Goal: Find contact information: Find contact information

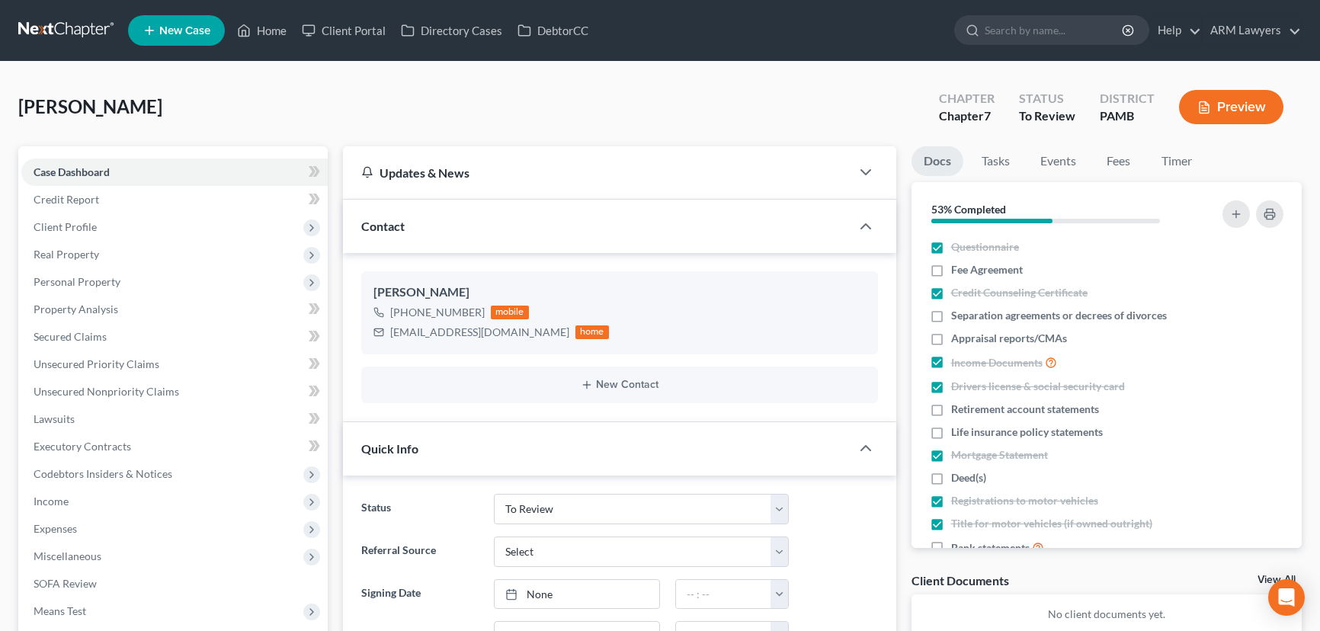
select select "20"
drag, startPoint x: 264, startPoint y: 30, endPoint x: 383, endPoint y: 253, distance: 252.3
click at [265, 30] on link "Home" at bounding box center [261, 30] width 65 height 27
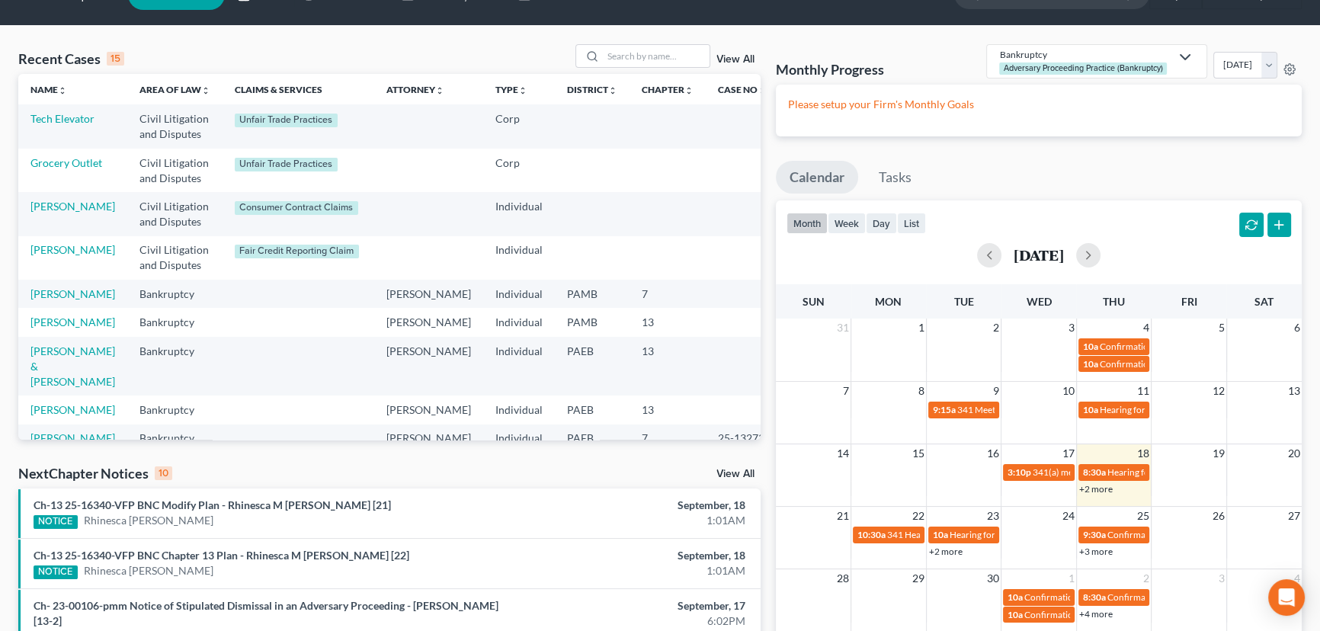
scroll to position [207, 0]
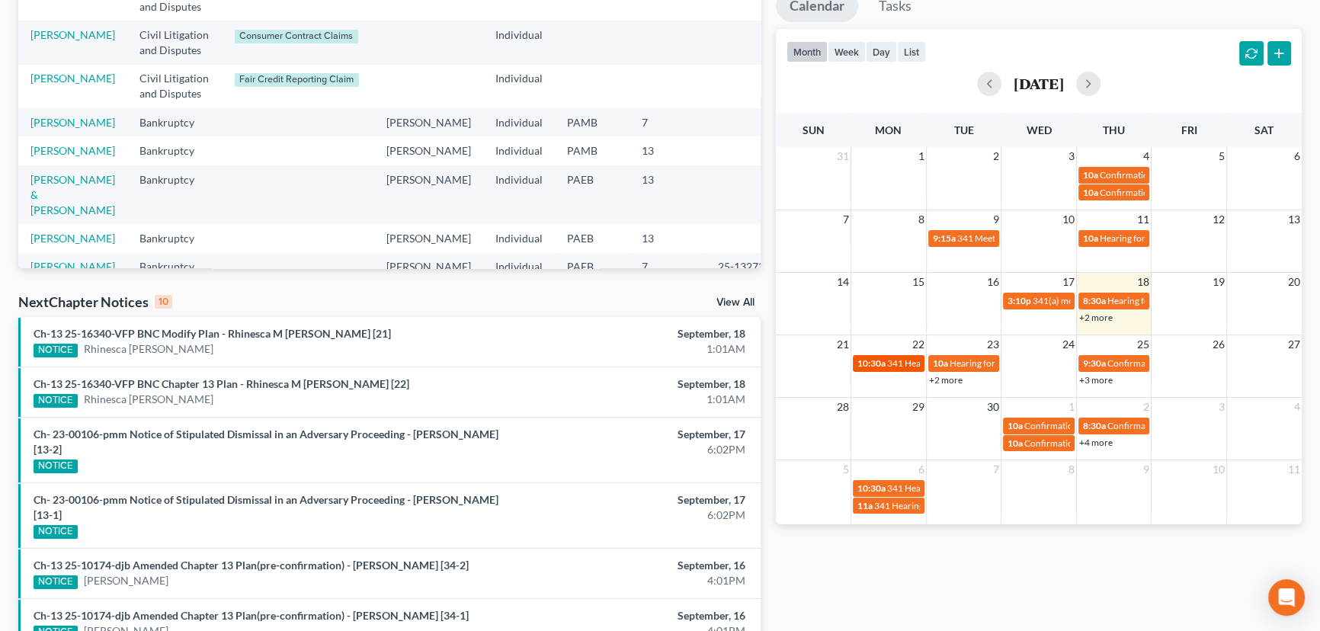
click at [871, 363] on span "10:30a" at bounding box center [871, 362] width 28 height 11
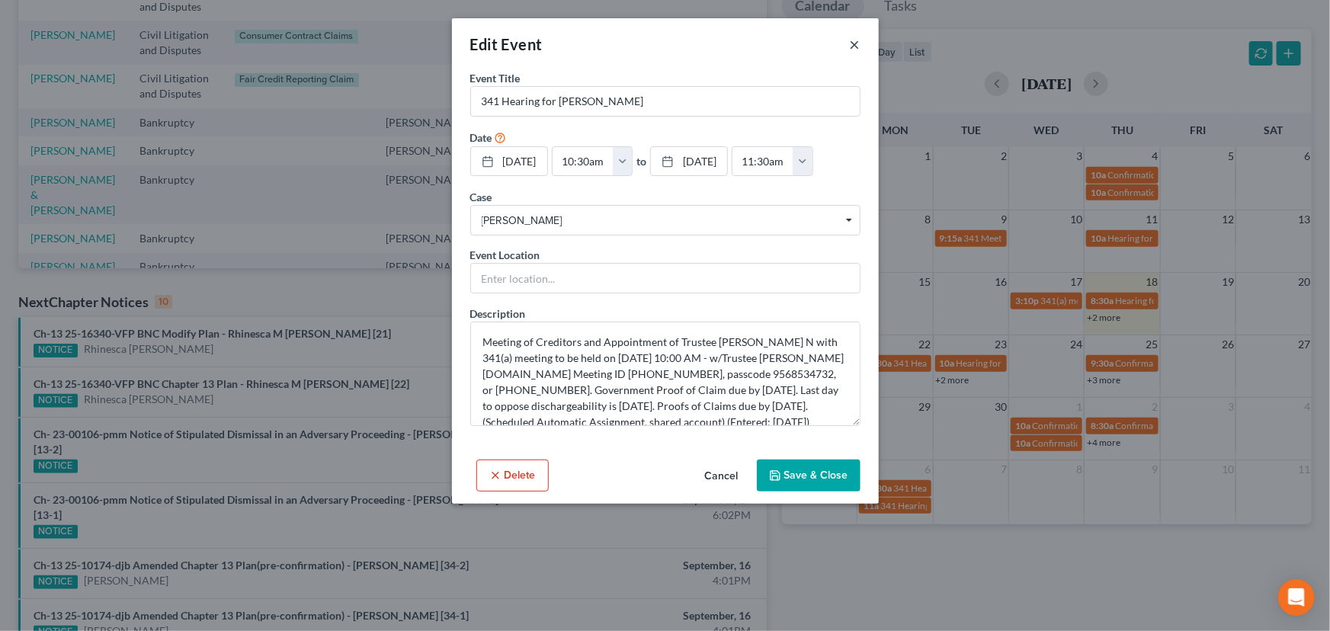
click at [856, 43] on button "×" at bounding box center [855, 44] width 11 height 18
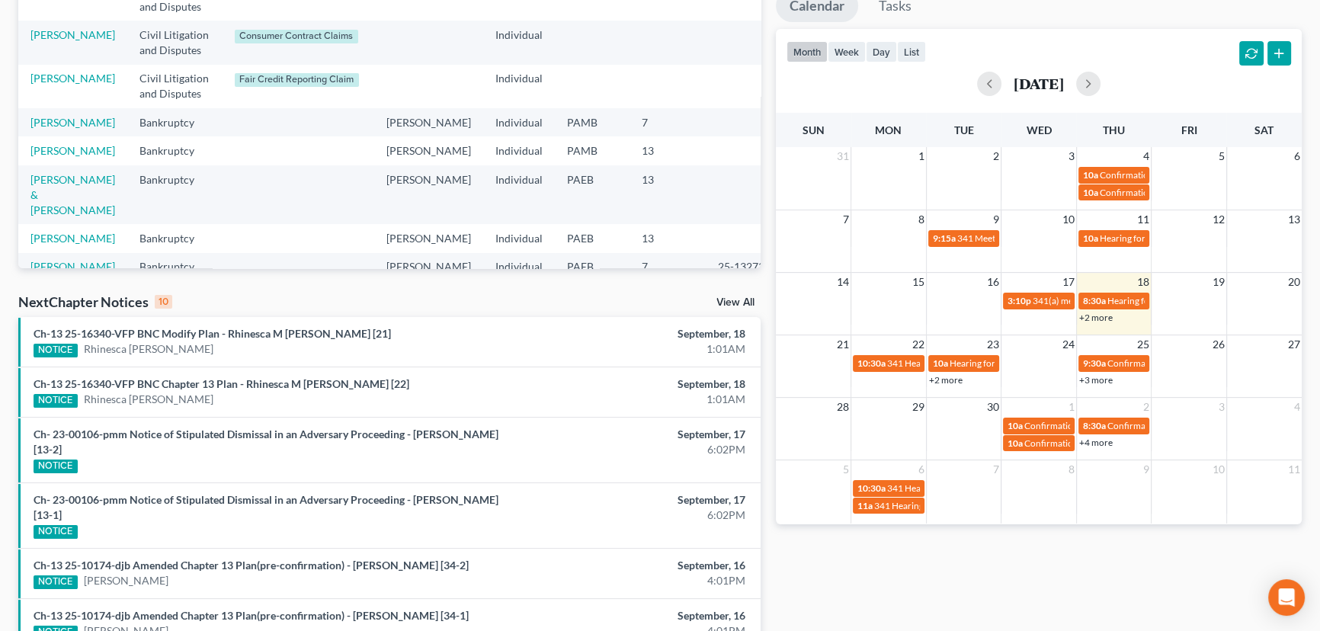
click at [946, 380] on link "+2 more" at bounding box center [946, 379] width 34 height 11
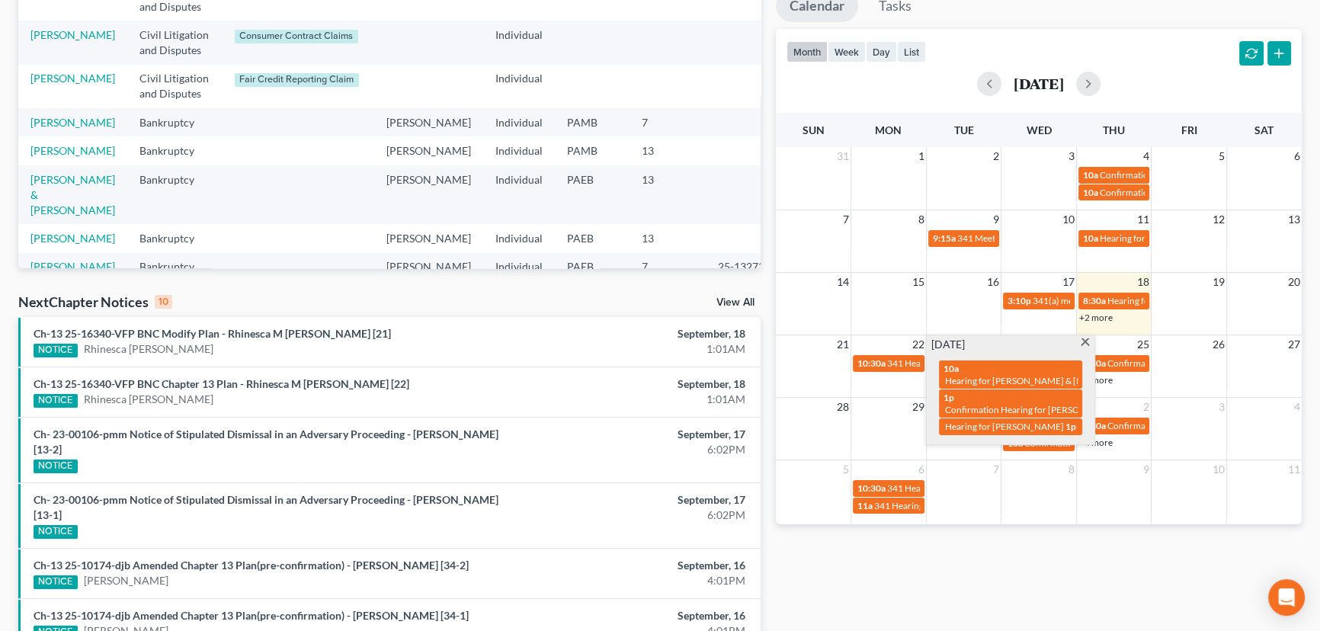
click at [1126, 386] on div "21 22 23 24 25 26 27 10:30a 341 Hearing for [PERSON_NAME] 10a Hearing for [PERS…" at bounding box center [1039, 361] width 526 height 53
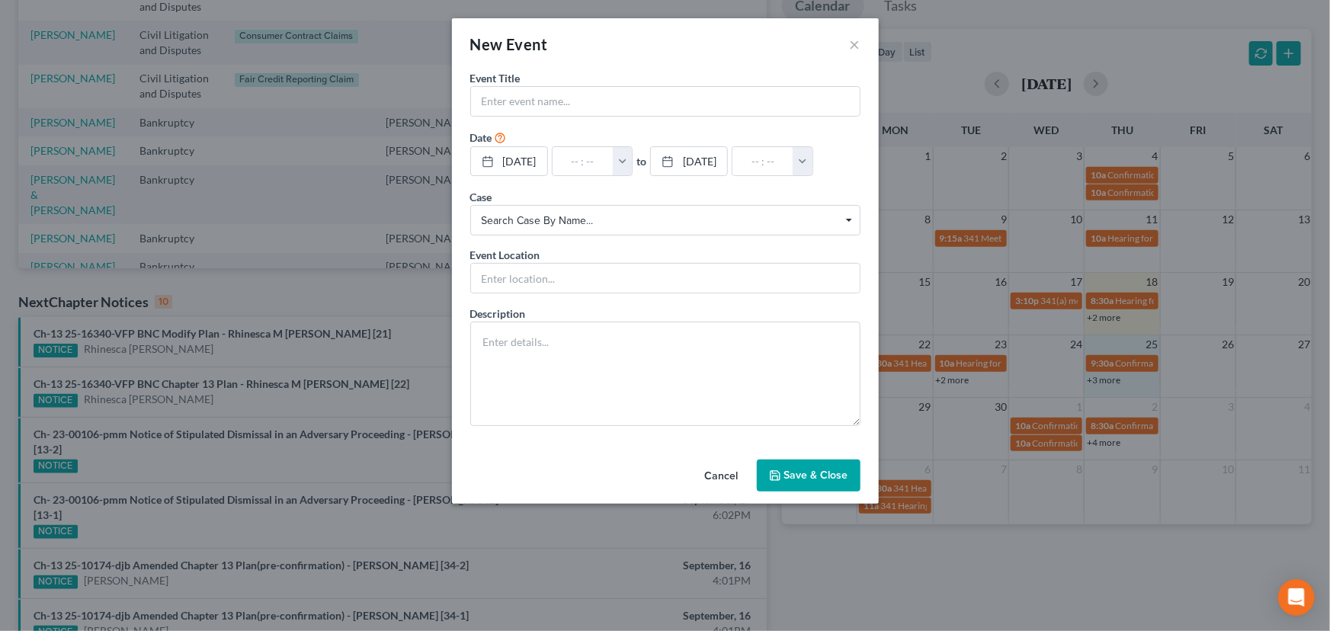
click at [1094, 380] on div "New Event × Event Title * Date [DATE] close Date [DATE] Time 12:00 AM chevron_l…" at bounding box center [665, 315] width 1330 height 631
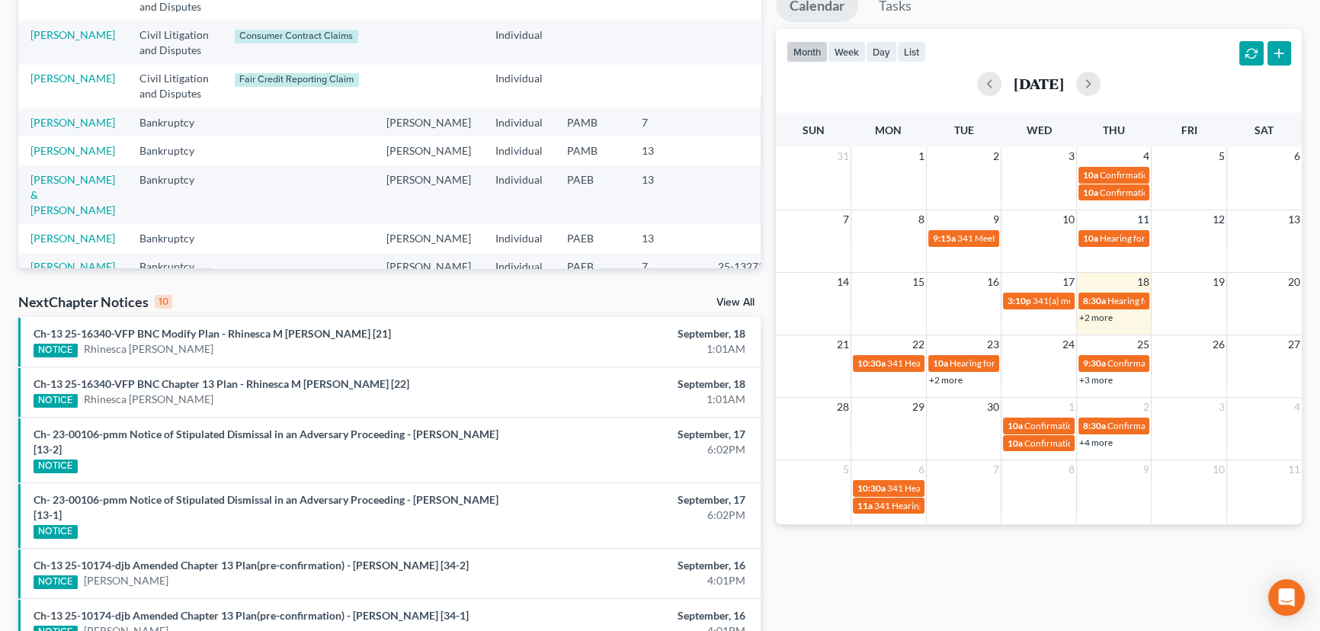
click at [1101, 384] on div "+3 more" at bounding box center [1114, 379] width 75 height 15
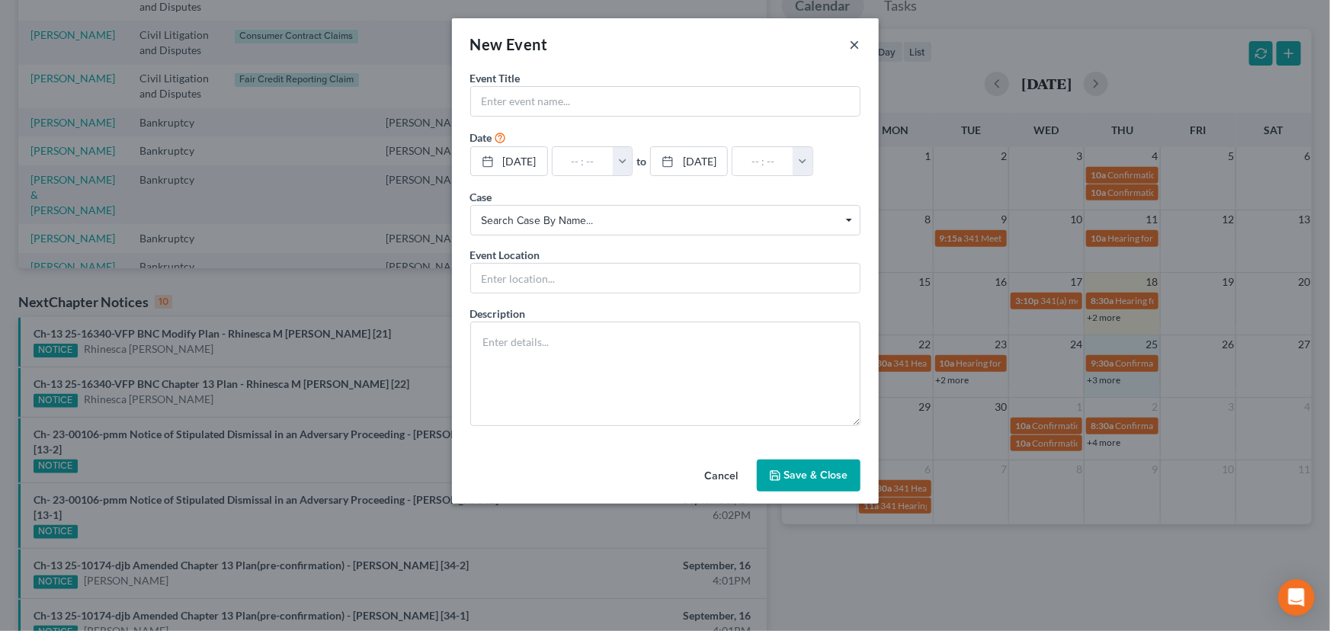
click at [854, 43] on button "×" at bounding box center [855, 44] width 11 height 18
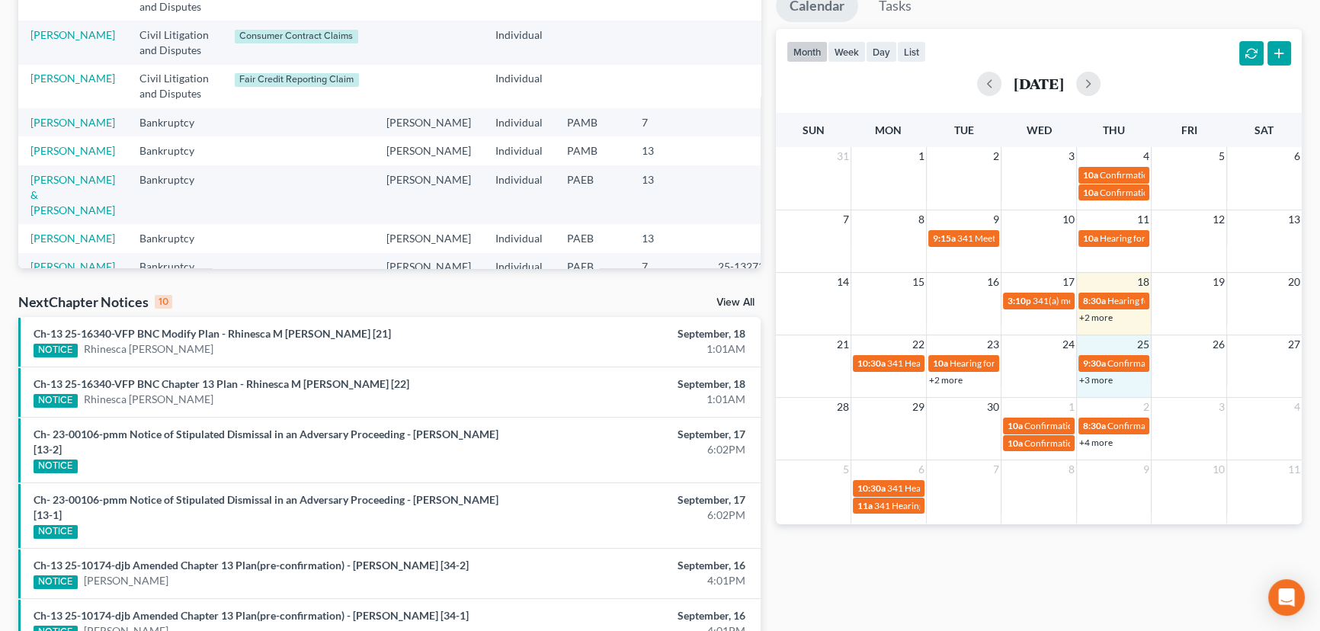
click at [1102, 380] on link "+3 more" at bounding box center [1096, 379] width 34 height 11
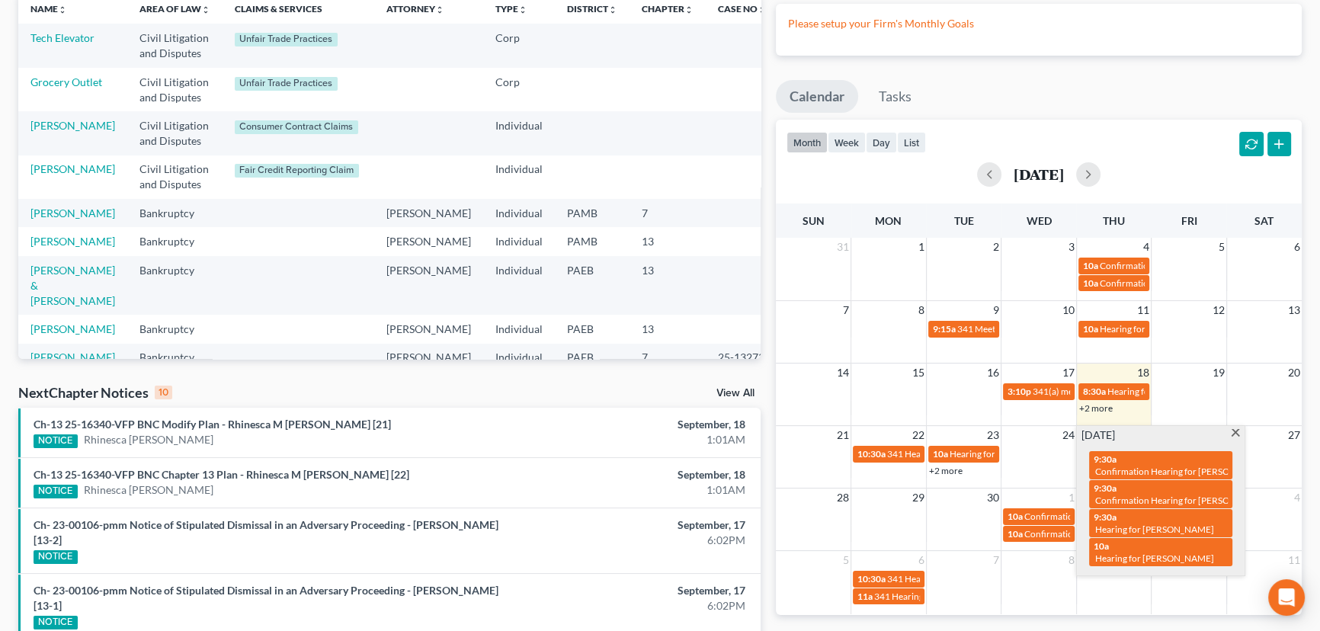
scroll to position [0, 0]
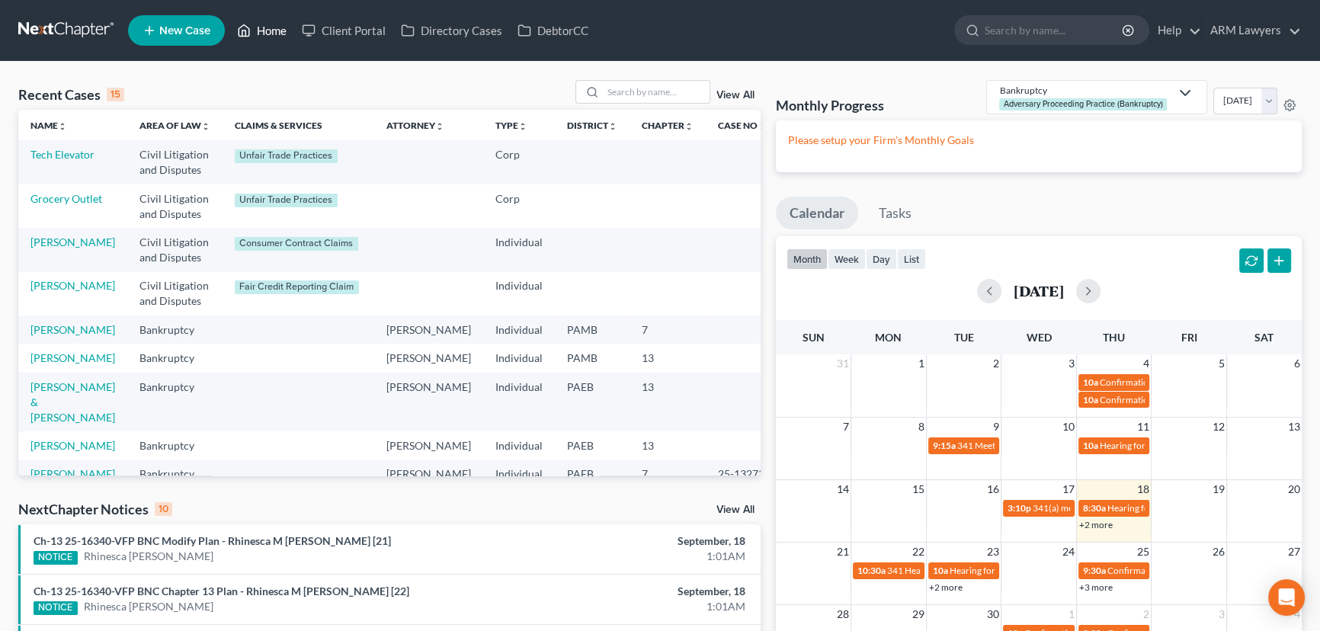
click at [266, 35] on link "Home" at bounding box center [261, 30] width 65 height 27
click at [623, 88] on input "search" at bounding box center [656, 92] width 107 height 22
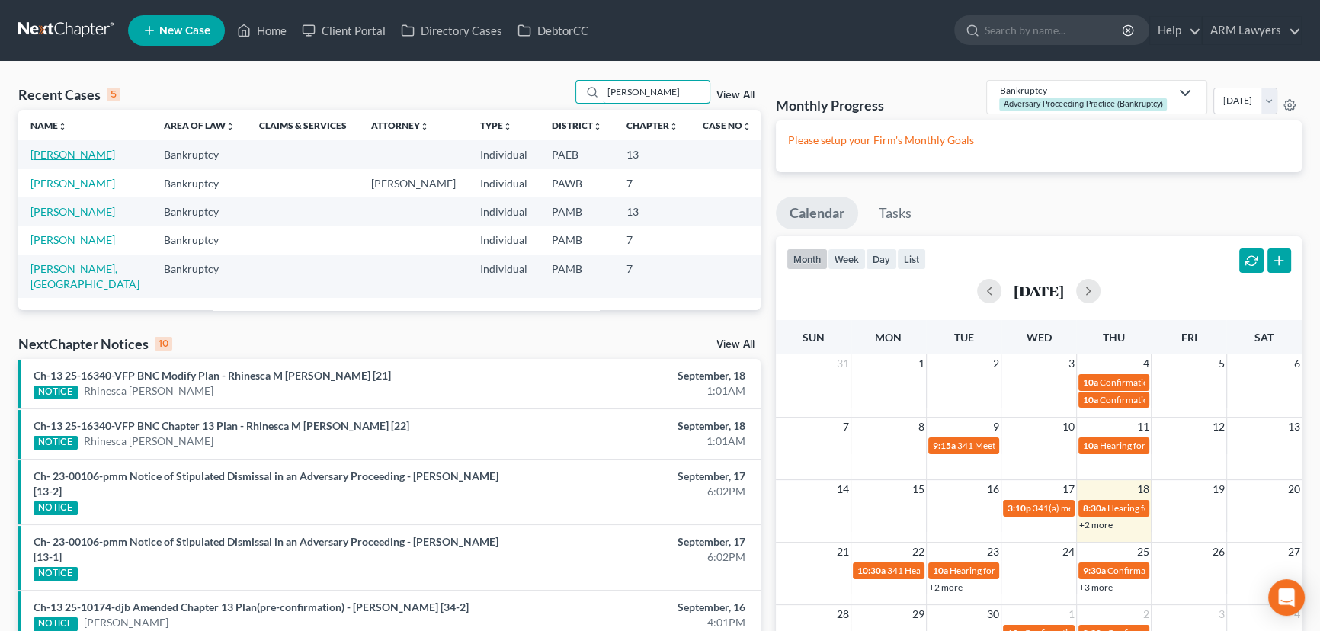
type input "[PERSON_NAME]"
click at [75, 155] on link "[PERSON_NAME]" at bounding box center [72, 154] width 85 height 13
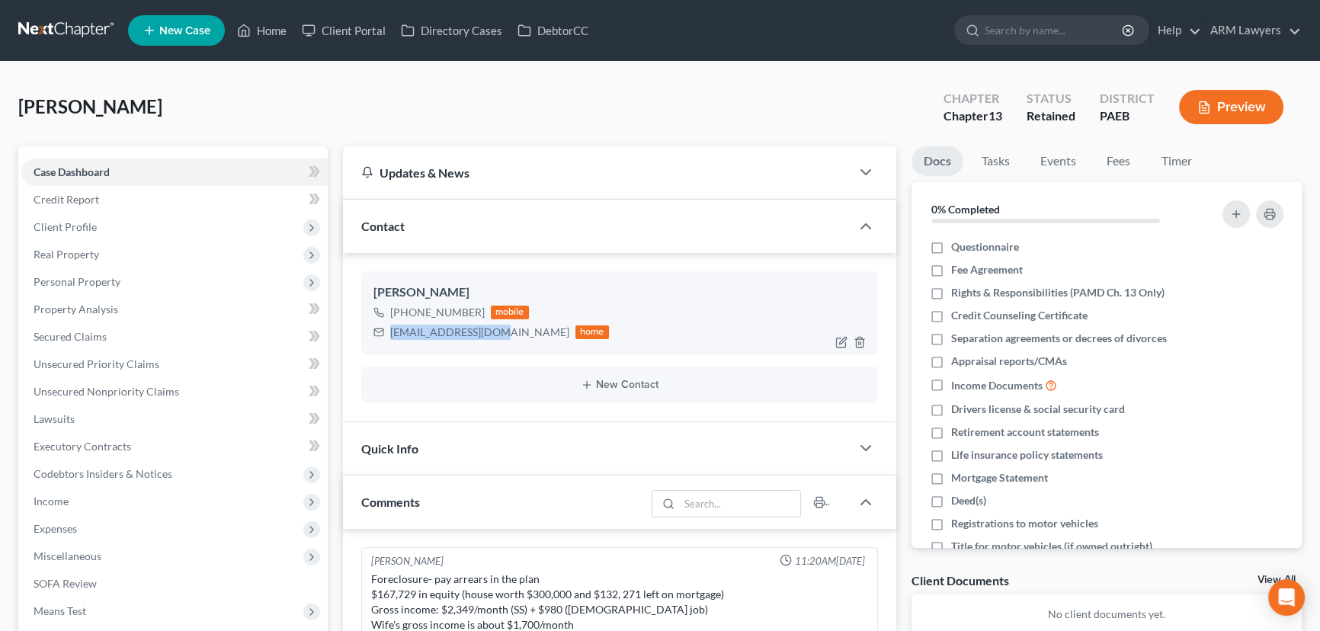
drag, startPoint x: 390, startPoint y: 326, endPoint x: 495, endPoint y: 335, distance: 104.7
click at [495, 335] on div "[EMAIL_ADDRESS][DOMAIN_NAME]" at bounding box center [479, 332] width 179 height 15
copy div "[EMAIL_ADDRESS][DOMAIN_NAME]"
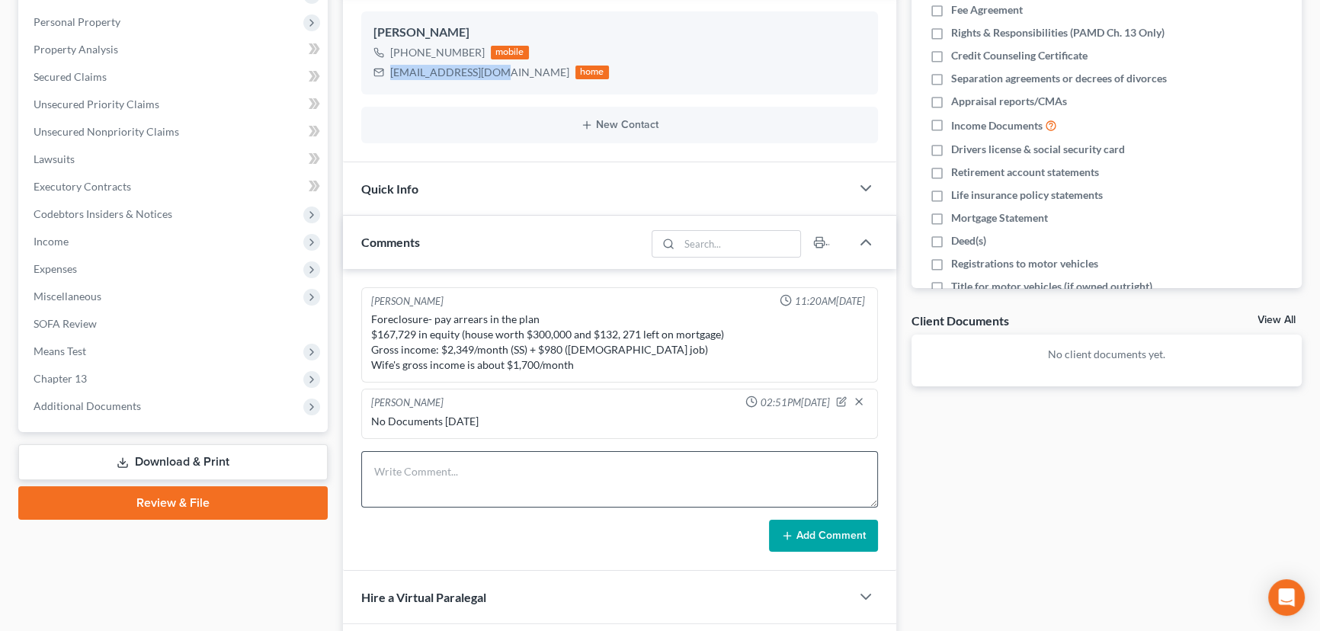
scroll to position [277, 0]
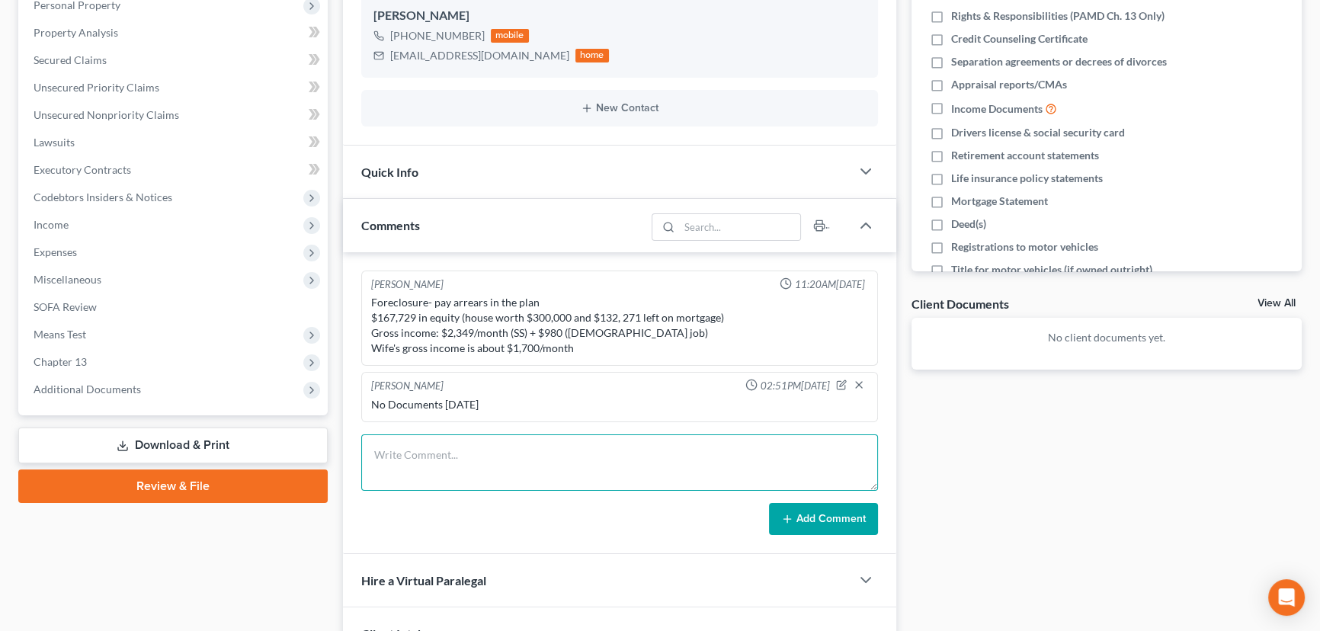
click at [488, 450] on textarea at bounding box center [619, 462] width 517 height 56
type textarea "15972"
click at [824, 511] on button "Add Comment" at bounding box center [823, 519] width 109 height 32
